Goal: Task Accomplishment & Management: Manage account settings

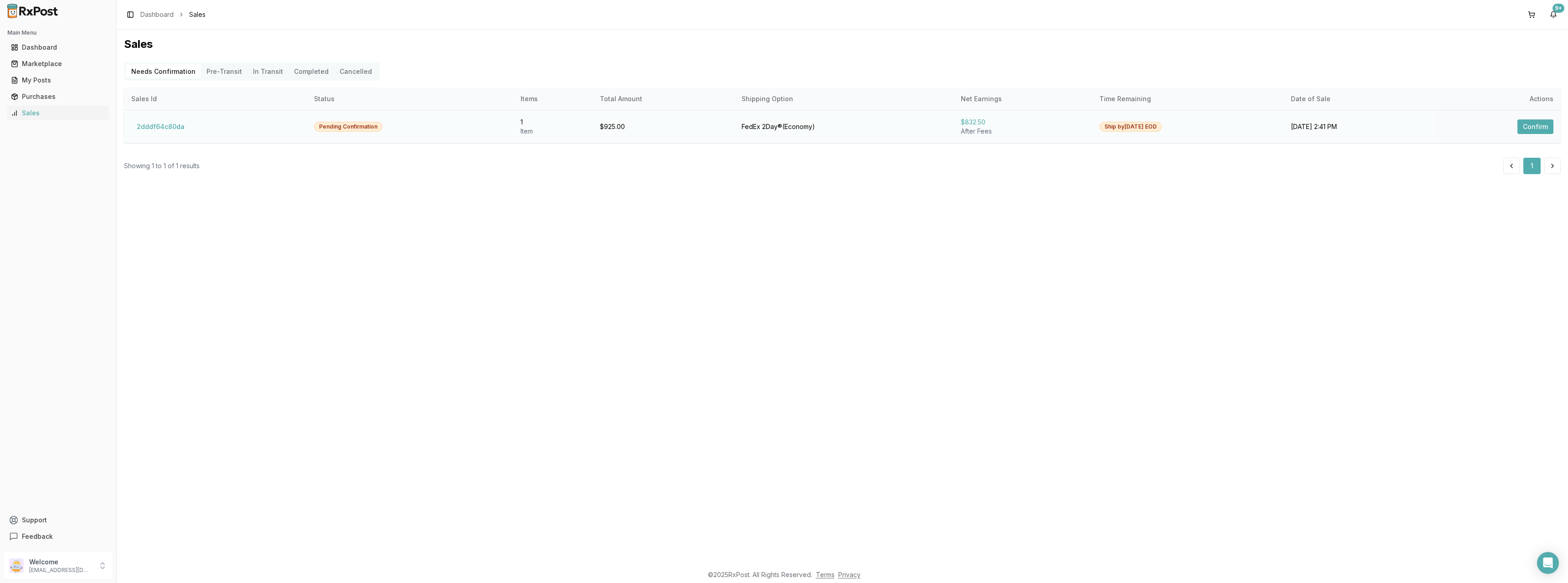
drag, startPoint x: 0, startPoint y: 0, endPoint x: 1538, endPoint y: 125, distance: 1543.1
click at [1538, 125] on button "Confirm" at bounding box center [1536, 126] width 36 height 14
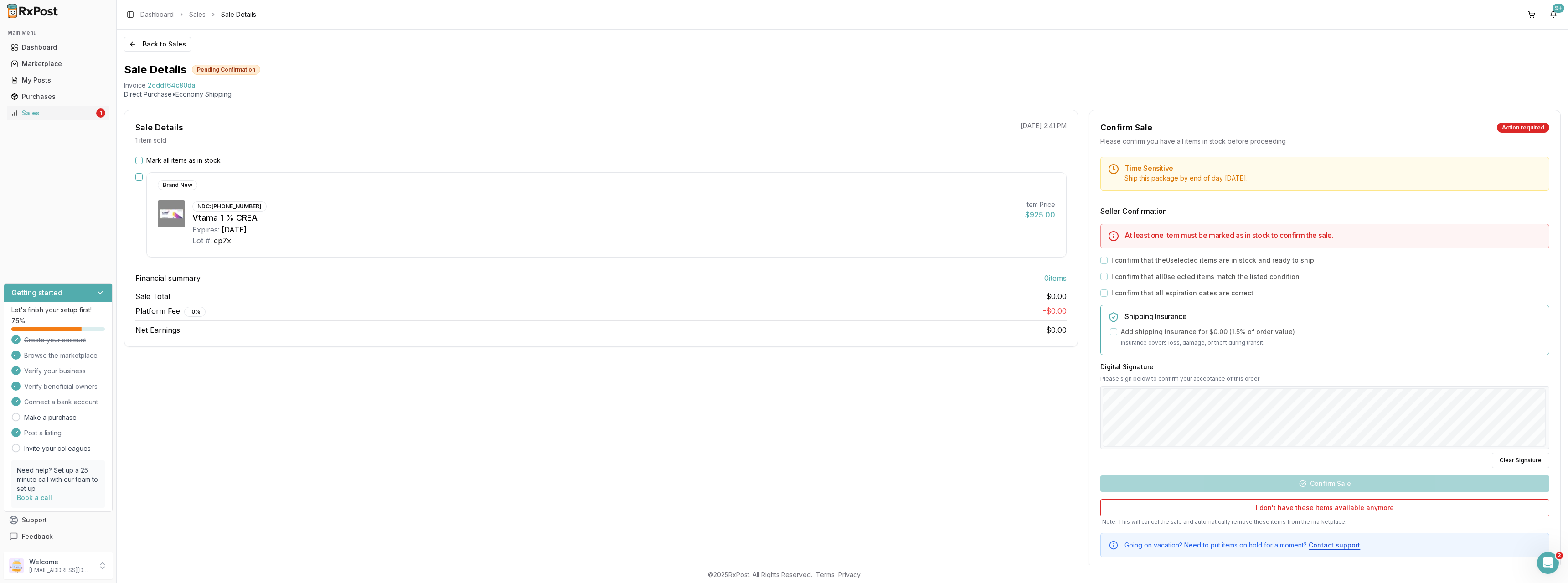
click at [139, 160] on button "Mark all items as in stock" at bounding box center [139, 161] width 7 height 7
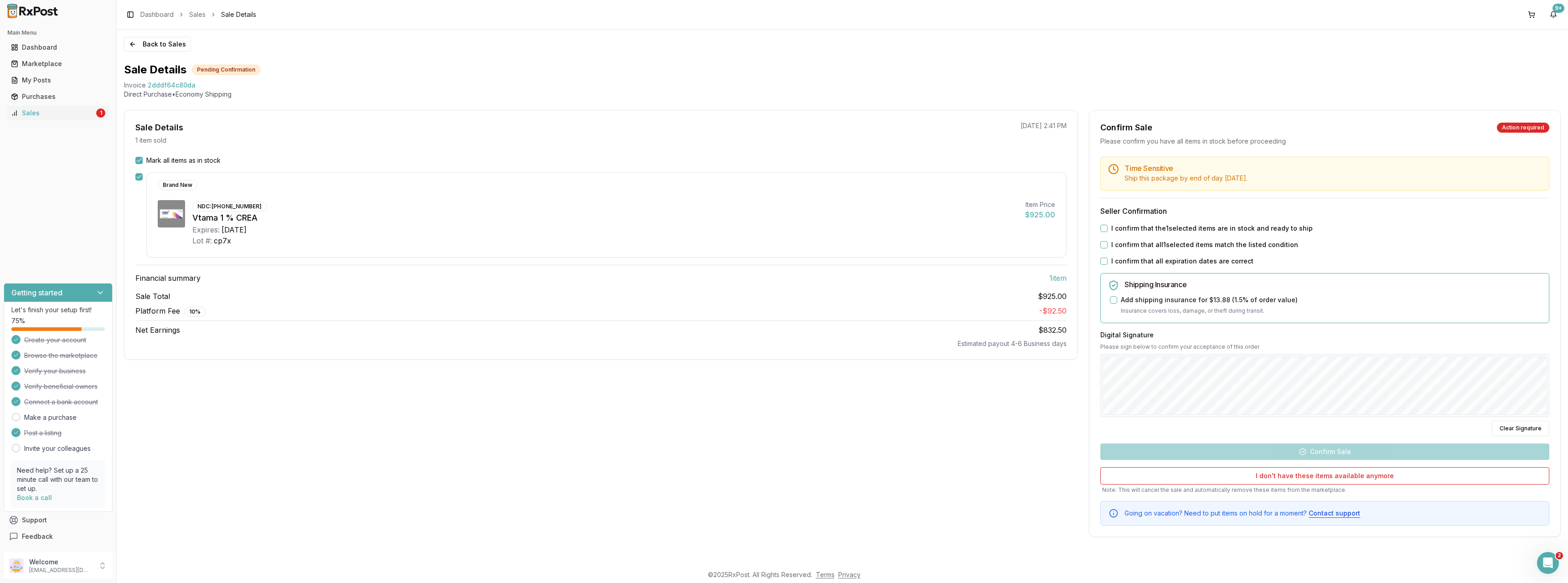
click at [1106, 230] on button "I confirm that the 1 selected items are in stock and ready to ship" at bounding box center [1104, 229] width 7 height 7
click at [1103, 248] on button "I confirm that all 1 selected items match the listed condition" at bounding box center [1104, 245] width 7 height 7
click at [1104, 258] on button "I confirm that all expiration dates are correct" at bounding box center [1104, 261] width 7 height 7
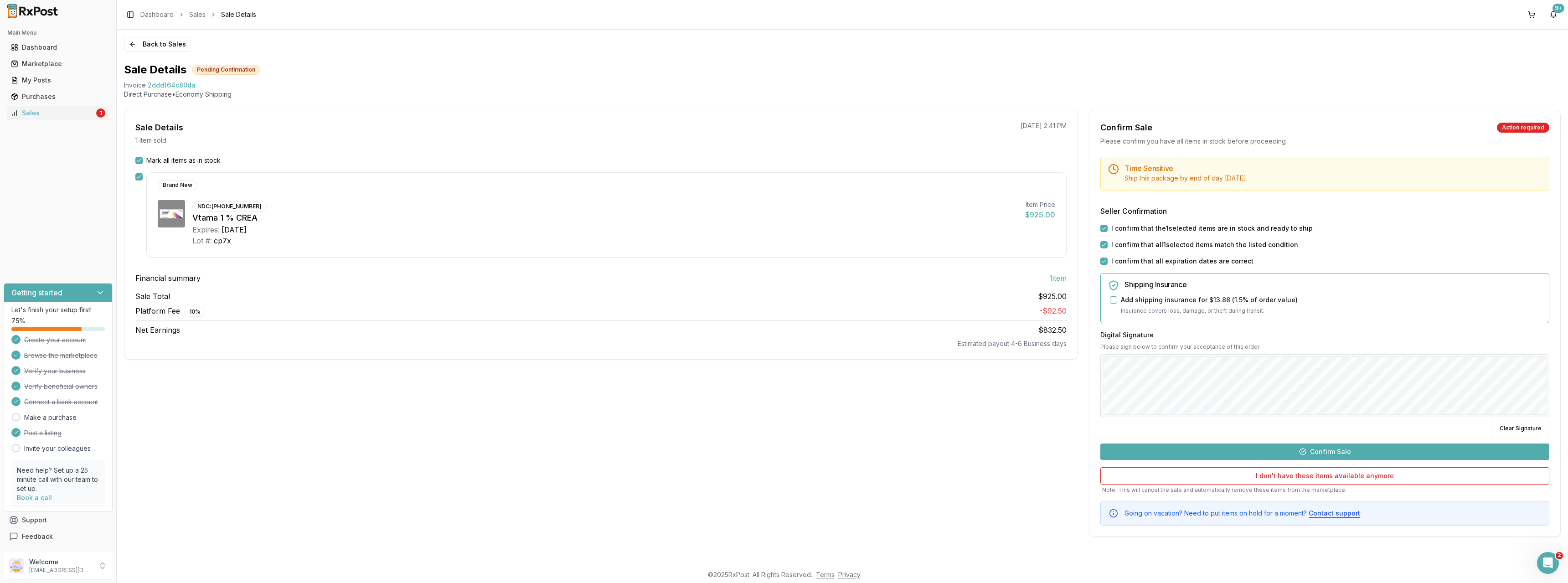
click at [1354, 451] on button "Confirm Sale" at bounding box center [1325, 452] width 449 height 16
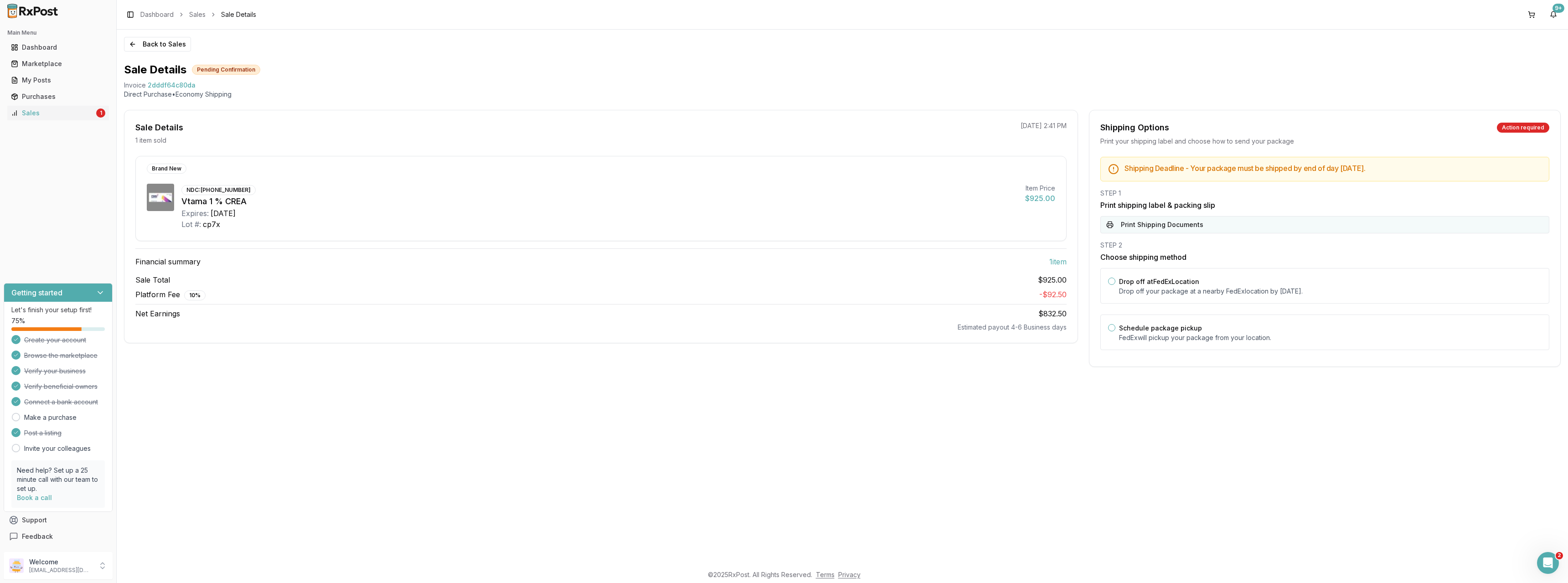
click at [1184, 225] on button "Print Shipping Documents" at bounding box center [1325, 225] width 449 height 17
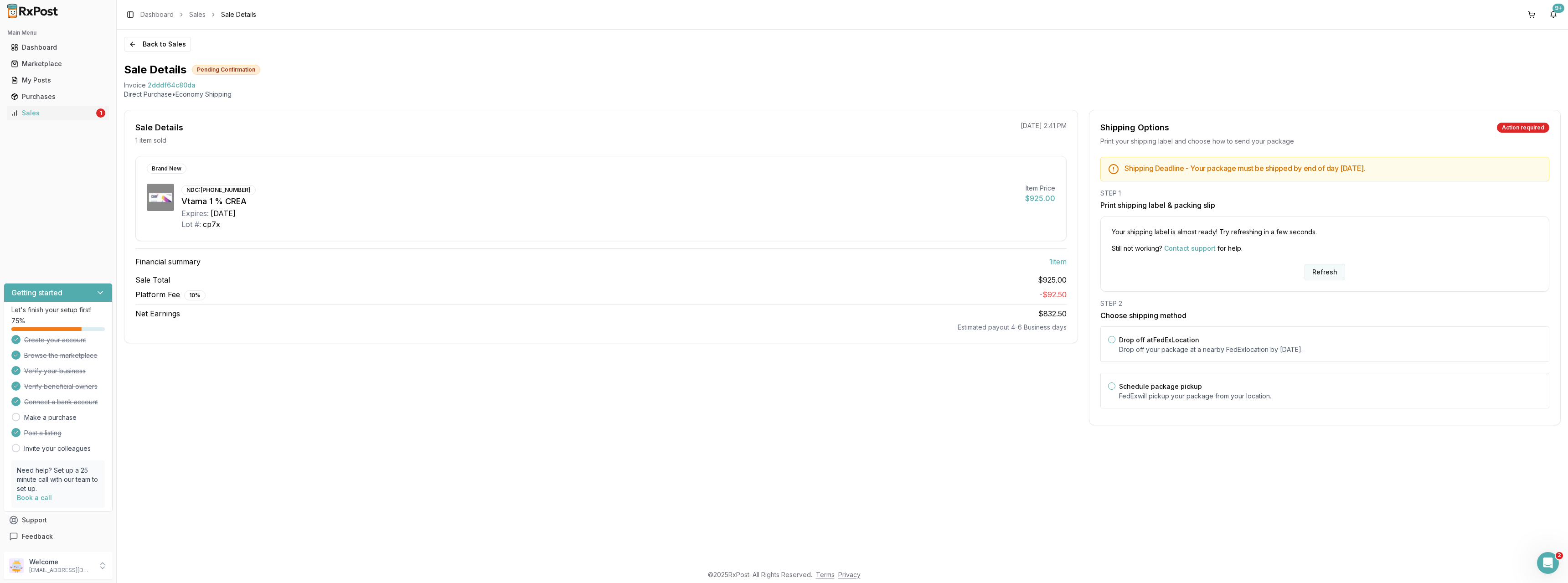
click at [1324, 271] on button "Refresh" at bounding box center [1325, 272] width 41 height 16
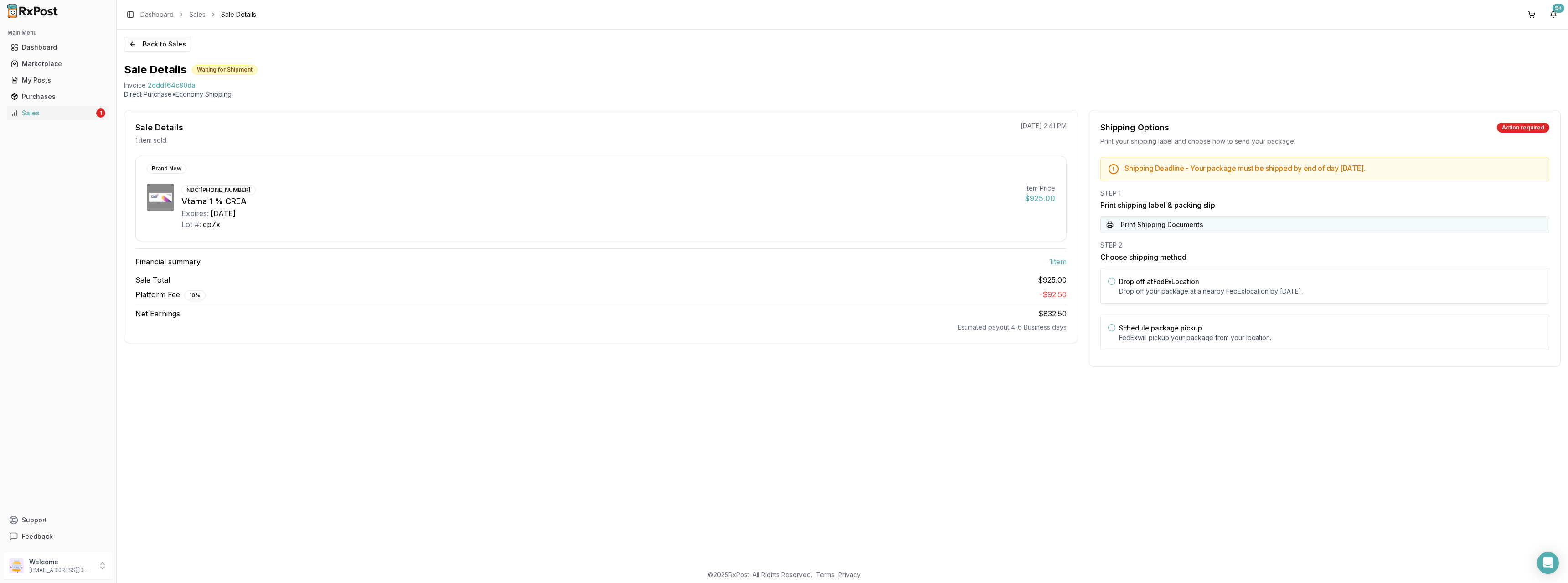
click at [1182, 227] on button "Print Shipping Documents" at bounding box center [1325, 225] width 449 height 17
